Goal: Task Accomplishment & Management: Manage account settings

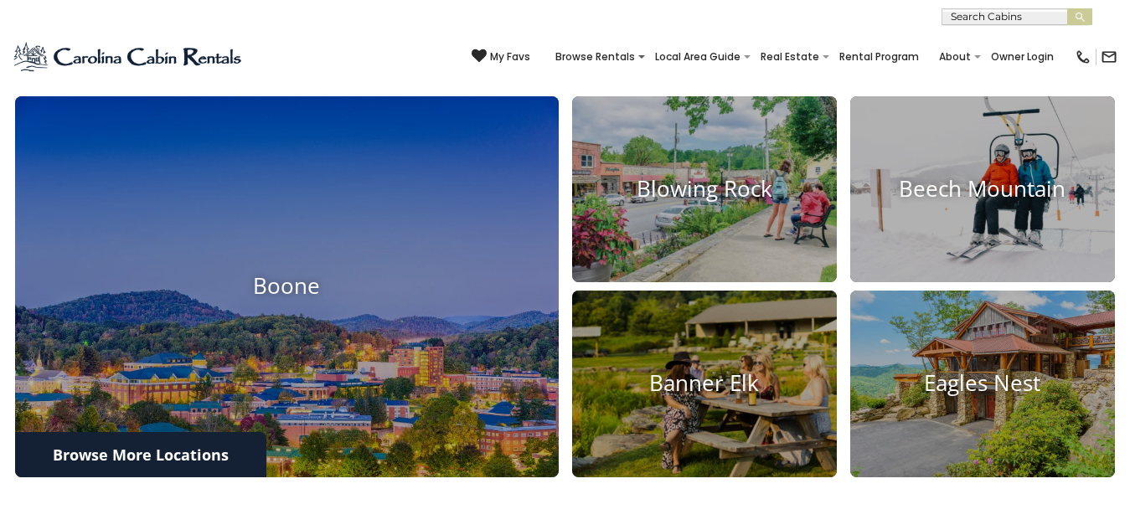
scroll to position [580, 0]
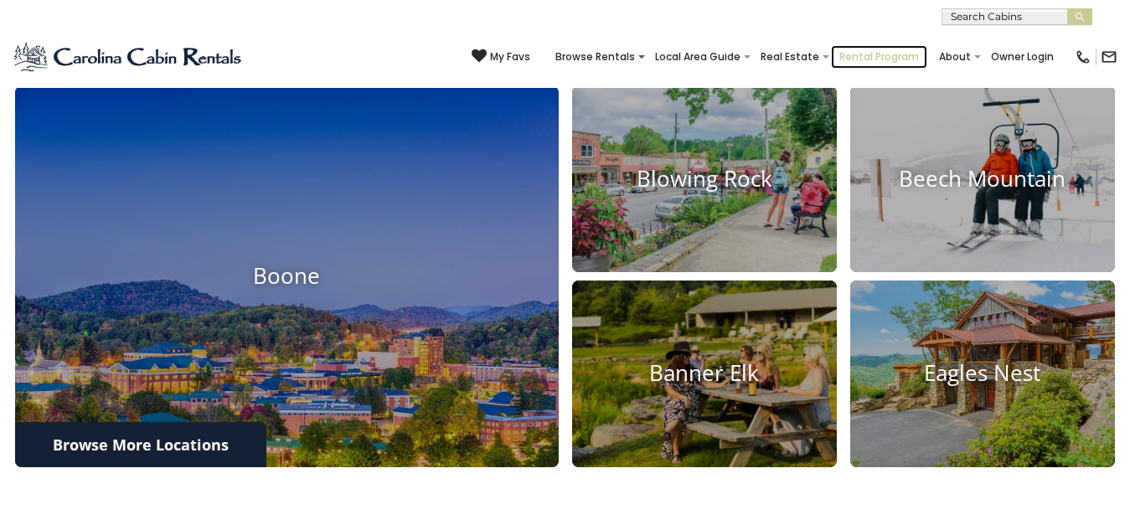
click at [831, 45] on link "Rental Program" at bounding box center [879, 56] width 96 height 23
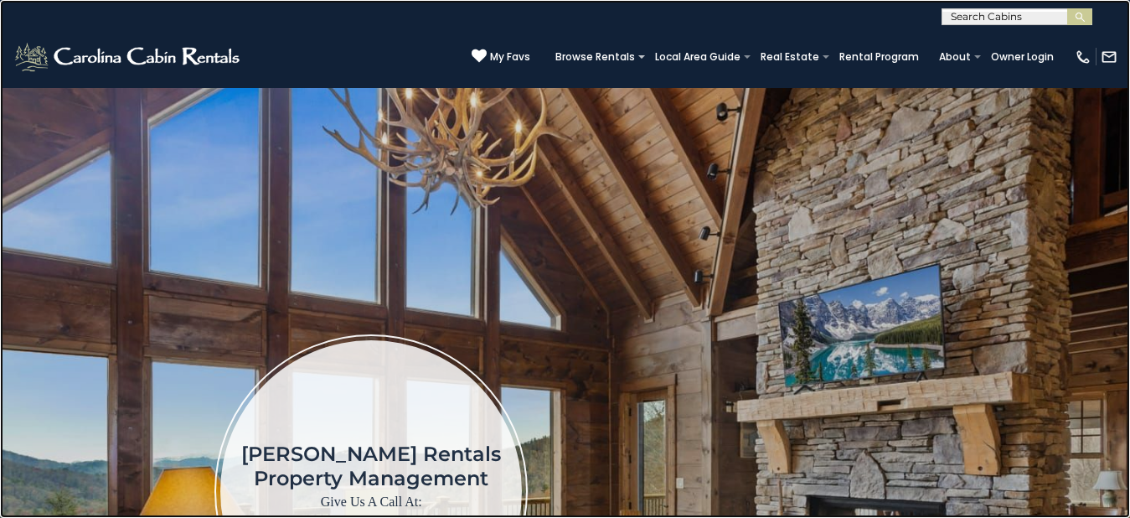
click at [255, 419] on link at bounding box center [565, 259] width 1130 height 518
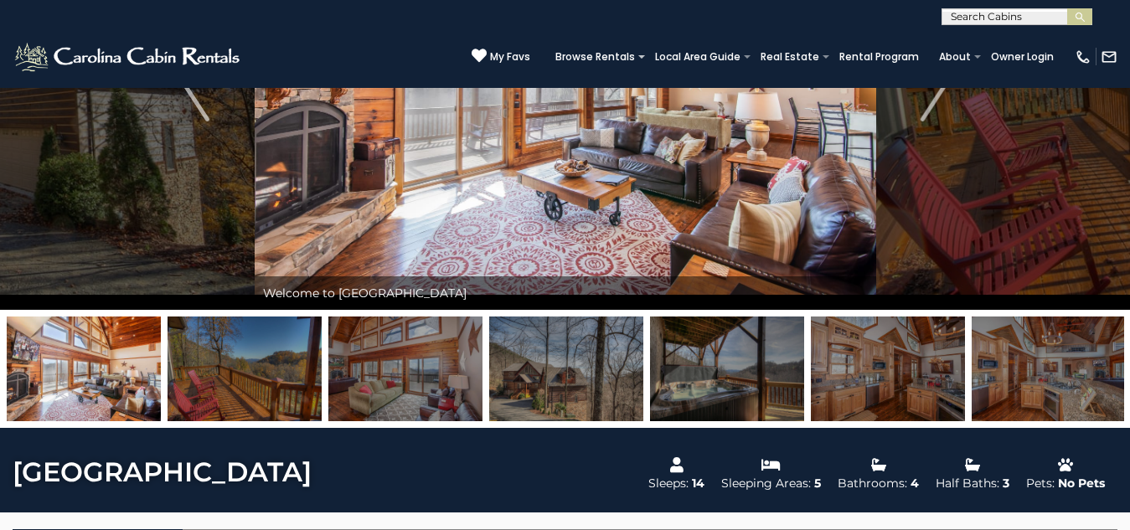
scroll to position [235, 0]
